Goal: Find specific page/section: Find specific page/section

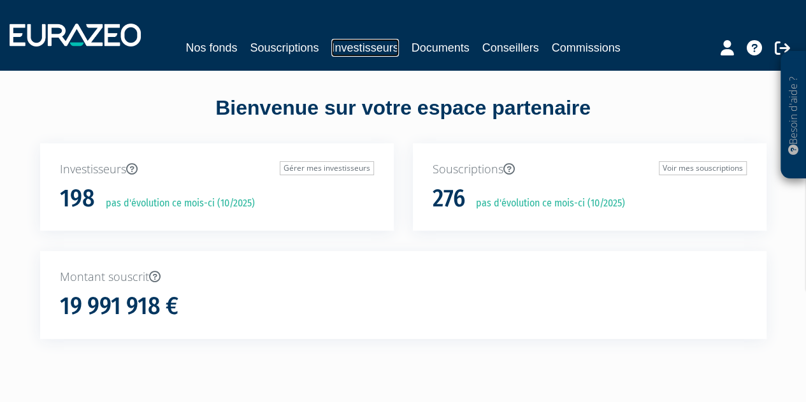
click at [363, 56] on link "Investisseurs" at bounding box center [364, 48] width 67 height 18
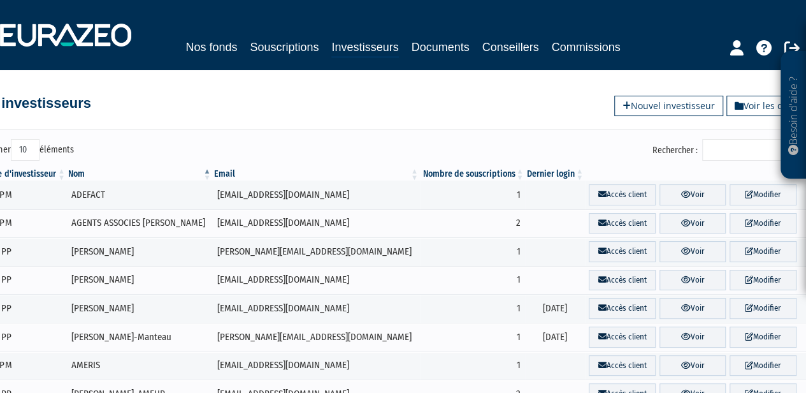
click at [730, 147] on input "Rechercher :" at bounding box center [762, 150] width 121 height 22
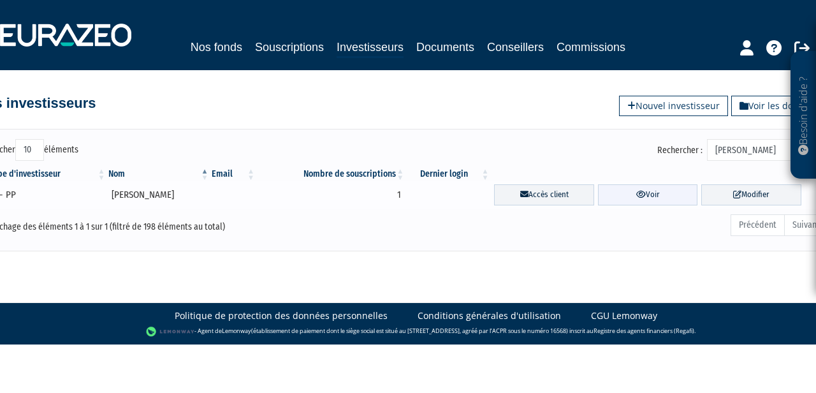
type input "[PERSON_NAME]"
click at [653, 192] on link "Voir" at bounding box center [648, 194] width 100 height 21
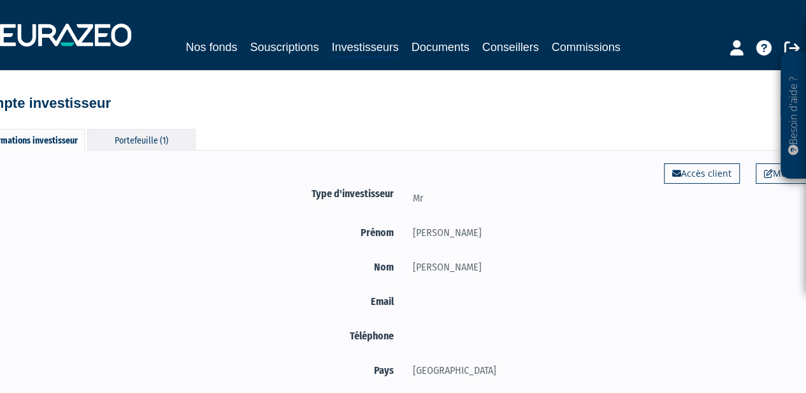
click at [178, 136] on div "Portefeuille (1)" at bounding box center [141, 139] width 108 height 21
